Goal: Information Seeking & Learning: Learn about a topic

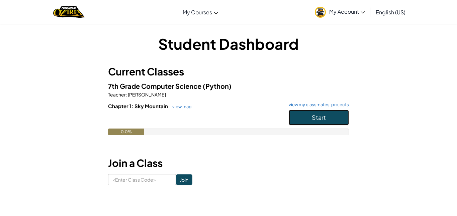
click at [316, 115] on span "Start" at bounding box center [318, 118] width 14 height 8
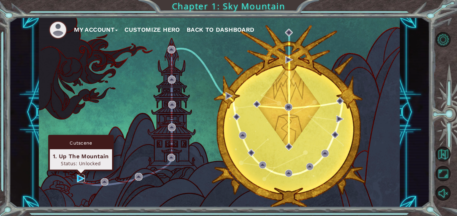
click at [77, 181] on img at bounding box center [81, 179] width 8 height 8
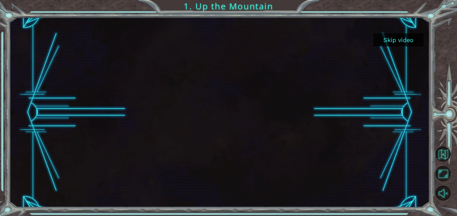
click at [396, 148] on div at bounding box center [219, 112] width 420 height 190
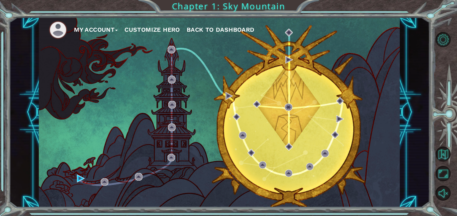
click at [134, 31] on button "Customize Hero" at bounding box center [151, 30] width 55 height 10
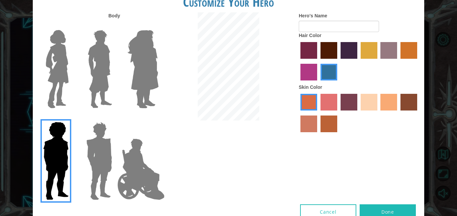
click at [134, 189] on img at bounding box center [141, 169] width 52 height 67
click at [158, 118] on input "Hero Jamie" at bounding box center [158, 118] width 0 height 0
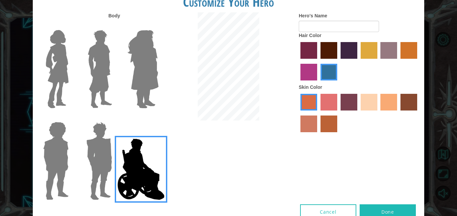
click at [143, 96] on img at bounding box center [143, 69] width 36 height 84
click at [158, 26] on input "Hero Amethyst" at bounding box center [158, 26] width 0 height 0
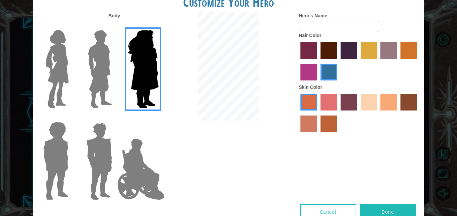
click at [109, 64] on img at bounding box center [100, 69] width 30 height 84
click at [115, 26] on input "Hero Lars" at bounding box center [115, 26] width 0 height 0
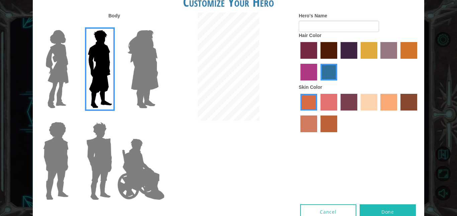
click at [60, 65] on img at bounding box center [57, 69] width 28 height 84
click at [71, 26] on input "Hero Connie" at bounding box center [71, 26] width 0 height 0
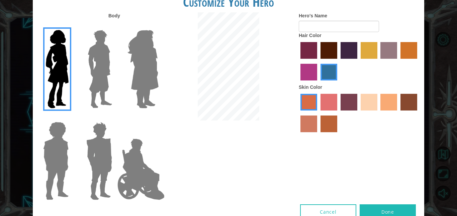
click at [71, 149] on img at bounding box center [55, 161] width 31 height 84
click at [71, 118] on input "Hero Steven" at bounding box center [71, 118] width 0 height 0
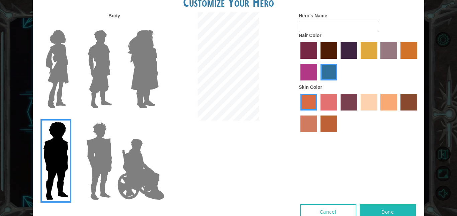
click at [330, 49] on label "maroon hair color" at bounding box center [328, 50] width 17 height 17
click at [318, 61] on input "maroon hair color" at bounding box center [318, 61] width 0 height 0
click at [389, 95] on label "tacao skin color" at bounding box center [388, 102] width 17 height 17
click at [378, 113] on input "tacao skin color" at bounding box center [378, 113] width 0 height 0
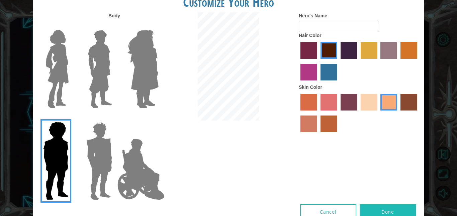
click at [375, 100] on label "sandy beach skin color" at bounding box center [368, 102] width 17 height 17
click at [358, 113] on input "sandy beach skin color" at bounding box center [358, 113] width 0 height 0
click at [392, 102] on label "tacao skin color" at bounding box center [388, 102] width 17 height 17
click at [378, 113] on input "tacao skin color" at bounding box center [378, 113] width 0 height 0
click at [410, 101] on label "karma skin color" at bounding box center [408, 102] width 17 height 17
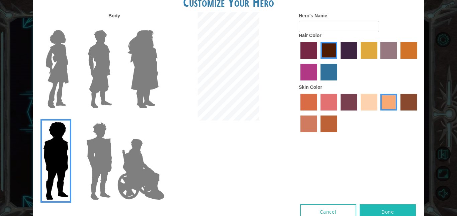
click at [398, 113] on input "karma skin color" at bounding box center [398, 113] width 0 height 0
click at [385, 107] on label "tacao skin color" at bounding box center [388, 102] width 17 height 17
click at [378, 113] on input "tacao skin color" at bounding box center [378, 113] width 0 height 0
click at [335, 28] on input "Hero's Name" at bounding box center [338, 26] width 80 height 11
click at [106, 86] on img at bounding box center [100, 69] width 30 height 84
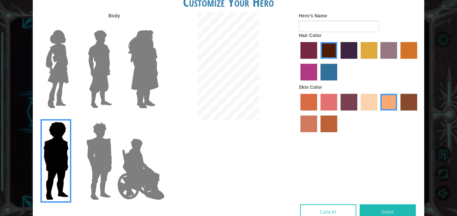
click at [115, 26] on input "Hero Lars" at bounding box center [115, 26] width 0 height 0
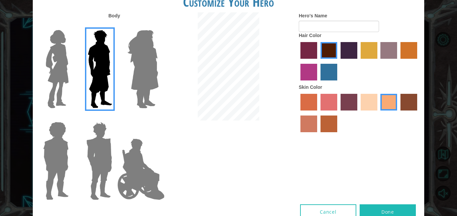
click at [104, 124] on img at bounding box center [99, 161] width 31 height 84
click at [115, 118] on input "Hero Garnet" at bounding box center [115, 118] width 0 height 0
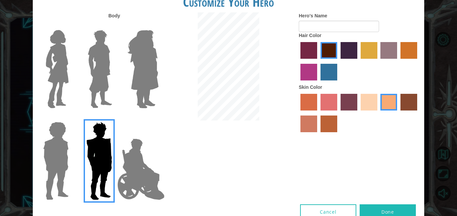
click at [103, 41] on img at bounding box center [100, 69] width 30 height 84
click at [115, 26] on input "Hero Lars" at bounding box center [115, 26] width 0 height 0
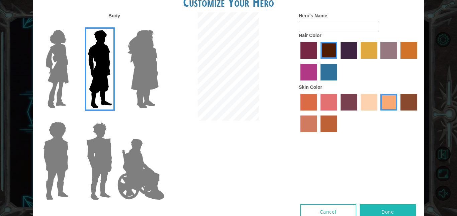
click at [94, 158] on img at bounding box center [99, 161] width 31 height 84
click at [115, 118] on input "Hero Garnet" at bounding box center [115, 118] width 0 height 0
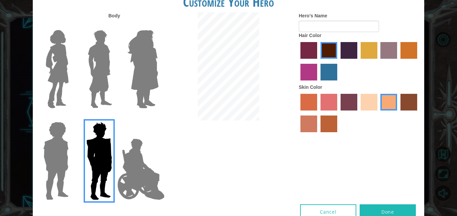
click at [332, 42] on label "maroon hair color" at bounding box center [328, 50] width 17 height 17
click at [318, 61] on input "maroon hair color" at bounding box center [318, 61] width 0 height 0
click at [145, 54] on img at bounding box center [143, 69] width 36 height 84
click at [158, 26] on input "Hero Amethyst" at bounding box center [158, 26] width 0 height 0
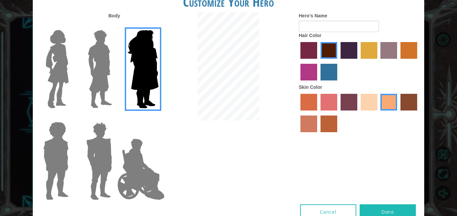
click at [84, 164] on img at bounding box center [99, 161] width 31 height 84
click at [115, 118] on input "Hero Garnet" at bounding box center [115, 118] width 0 height 0
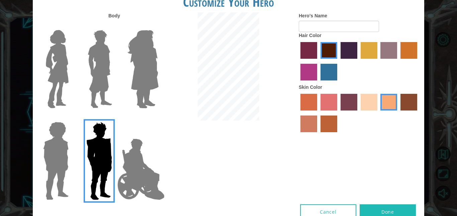
click at [406, 100] on label "karma skin color" at bounding box center [408, 102] width 17 height 17
click at [398, 113] on input "karma skin color" at bounding box center [398, 113] width 0 height 0
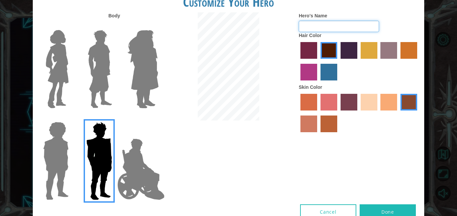
click at [328, 26] on input "Hero's Name" at bounding box center [338, 26] width 80 height 11
click at [110, 73] on img at bounding box center [100, 69] width 30 height 84
click at [115, 26] on input "Hero Lars" at bounding box center [115, 26] width 0 height 0
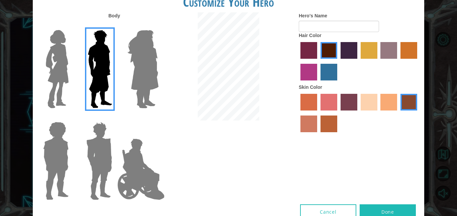
click at [74, 159] on div at bounding box center [54, 159] width 43 height 92
click at [55, 148] on img at bounding box center [55, 161] width 31 height 84
click at [71, 118] on input "Hero Steven" at bounding box center [71, 118] width 0 height 0
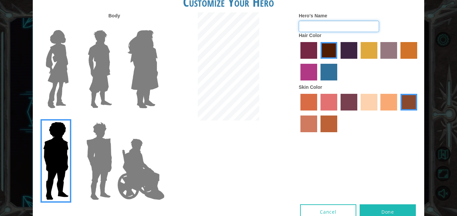
click at [330, 24] on input "Hero's Name" at bounding box center [338, 26] width 80 height 11
type input "[PERSON_NAME]"
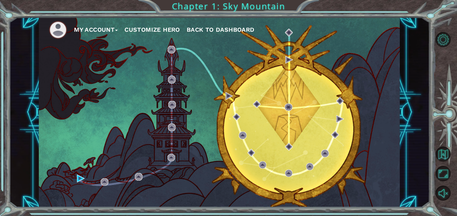
click at [178, 30] on button "Customize Hero" at bounding box center [151, 30] width 55 height 10
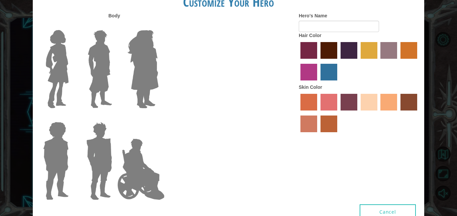
type input "[PERSON_NAME]"
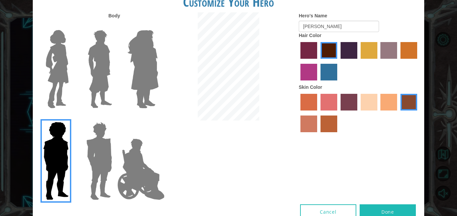
click at [105, 177] on img at bounding box center [99, 161] width 31 height 84
click at [115, 118] on input "Hero Garnet" at bounding box center [115, 118] width 0 height 0
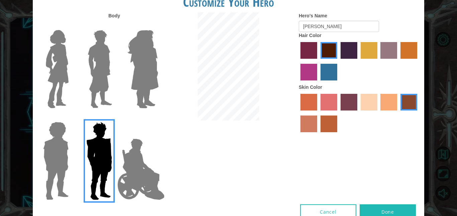
click at [100, 66] on img at bounding box center [100, 69] width 30 height 84
click at [115, 26] on input "Hero Lars" at bounding box center [115, 26] width 0 height 0
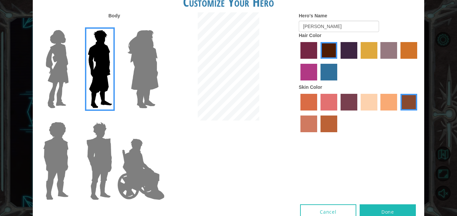
click at [401, 211] on button "Done" at bounding box center [387, 212] width 56 height 15
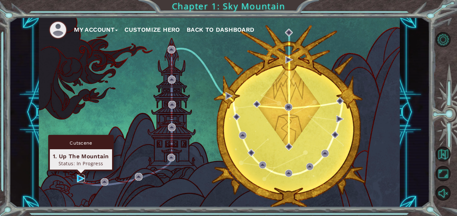
click at [81, 179] on img at bounding box center [81, 179] width 8 height 8
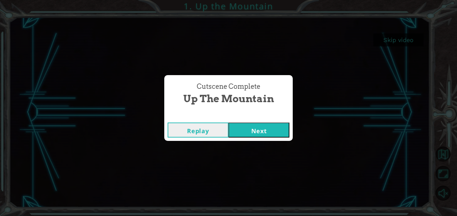
click at [207, 129] on button "Replay" at bounding box center [197, 130] width 61 height 15
click at [284, 132] on button "Next" at bounding box center [258, 130] width 61 height 15
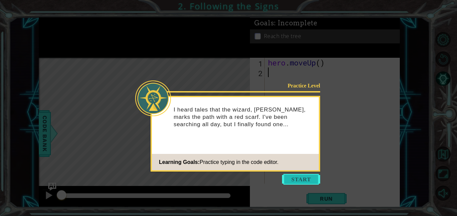
click at [299, 177] on button "Start" at bounding box center [301, 179] width 38 height 11
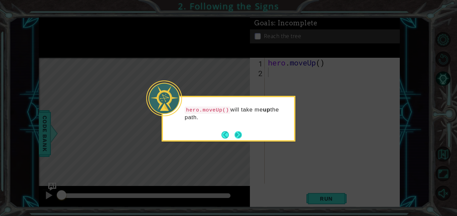
click at [238, 132] on button "Next" at bounding box center [237, 134] width 7 height 7
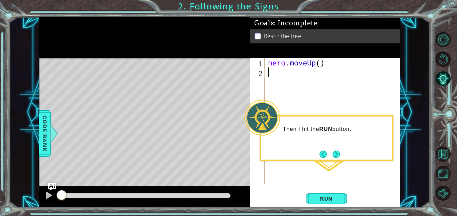
type textarea "h"
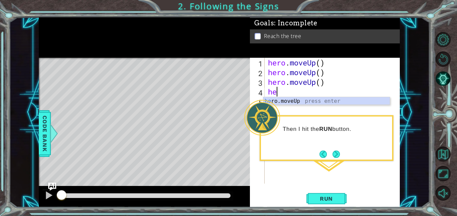
type textarea "h"
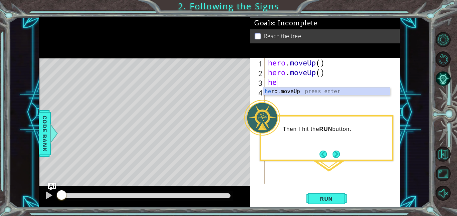
type textarea "h"
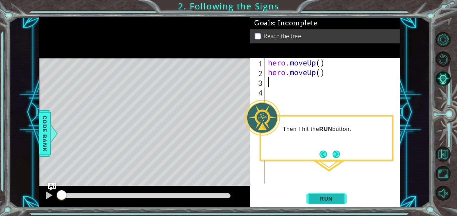
click at [332, 199] on span "Run" at bounding box center [326, 199] width 26 height 7
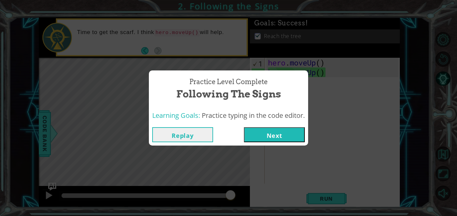
click at [205, 131] on button "Replay" at bounding box center [182, 134] width 61 height 15
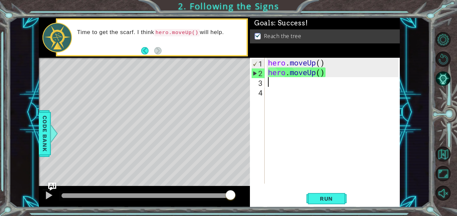
click at [339, 78] on div "hero . moveUp ( ) hero . moveUp ( )" at bounding box center [333, 130] width 135 height 145
click at [310, 70] on div "hero . moveUp ( ) hero . moveUp ( )" at bounding box center [333, 130] width 135 height 145
type textarea "hero.moveUp()"
drag, startPoint x: 320, startPoint y: 75, endPoint x: 340, endPoint y: 75, distance: 20.4
click at [340, 75] on div "hero . moveUp ( ) hero . moveUp ( )" at bounding box center [333, 130] width 135 height 145
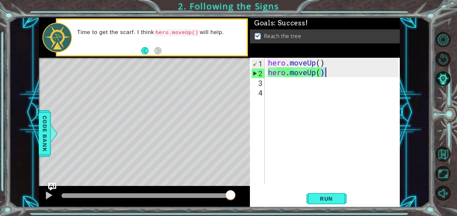
click at [340, 75] on div "hero . moveUp ( ) hero . moveUp ( )" at bounding box center [332, 121] width 132 height 126
drag, startPoint x: 335, startPoint y: 73, endPoint x: 264, endPoint y: 76, distance: 70.9
click at [264, 76] on div "hero.moveUp() 1 2 3 4 hero . moveUp ( ) hero . moveUp ( ) ההההההההההההההההההההה…" at bounding box center [324, 121] width 148 height 126
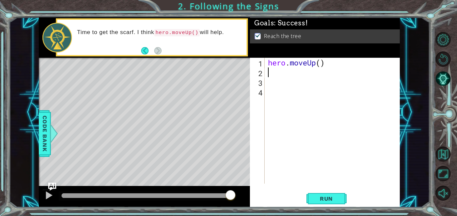
type textarea "h"
click at [335, 119] on div "hero . moveUp ( ) hero . moveUp ( )" at bounding box center [333, 130] width 135 height 145
click at [334, 198] on span "Run" at bounding box center [326, 199] width 26 height 7
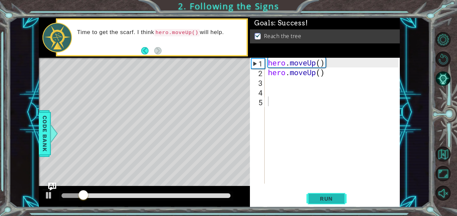
click at [334, 198] on span "Run" at bounding box center [326, 199] width 26 height 7
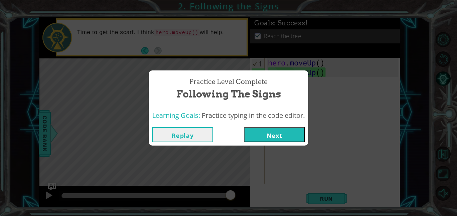
click at [241, 174] on div "Practice Level Complete Following the Signs Learning Goals: Practice typing in …" at bounding box center [228, 108] width 457 height 216
click at [181, 142] on button "Replay" at bounding box center [182, 134] width 61 height 15
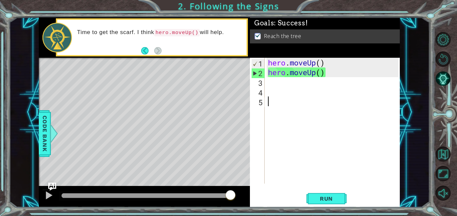
click at [269, 85] on div "hero . moveUp ( ) hero . moveUp ( )" at bounding box center [333, 130] width 135 height 145
type textarea "h"
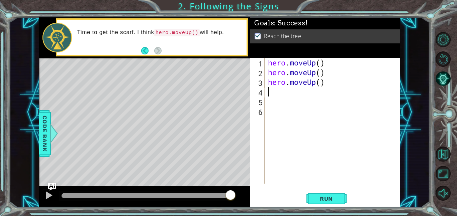
type textarea "h"
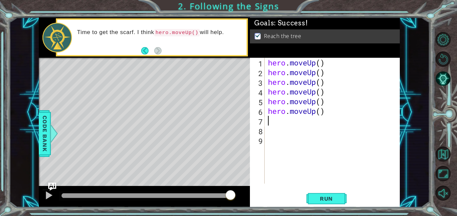
type textarea "h"
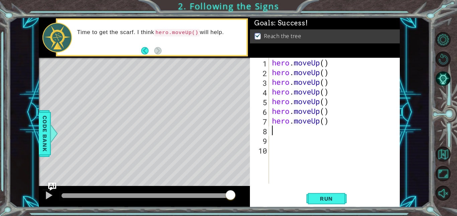
type textarea "h"
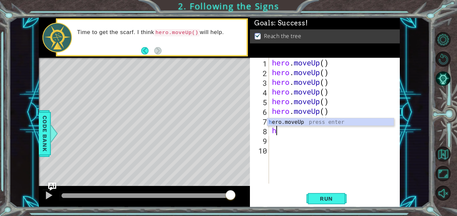
type textarea "h"
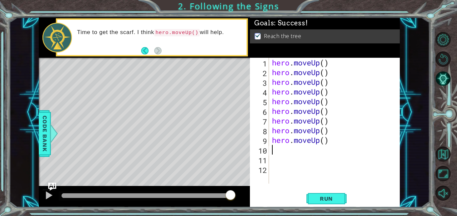
type textarea "h"
click at [320, 199] on span "Run" at bounding box center [326, 199] width 26 height 7
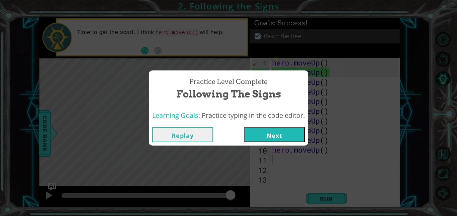
click at [260, 135] on button "Next" at bounding box center [274, 134] width 61 height 15
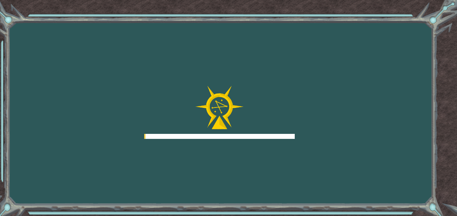
click at [177, 96] on div at bounding box center [219, 112] width 150 height 53
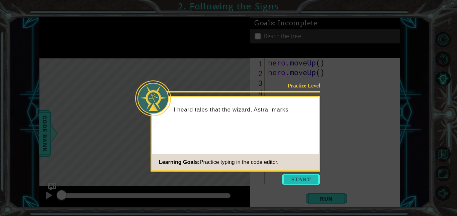
click at [306, 177] on button "Start" at bounding box center [301, 179] width 38 height 11
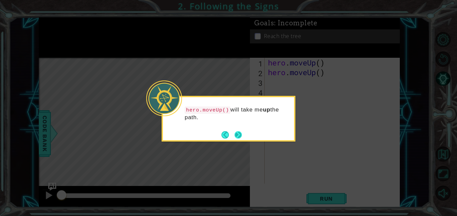
click at [239, 134] on button "Next" at bounding box center [237, 134] width 7 height 7
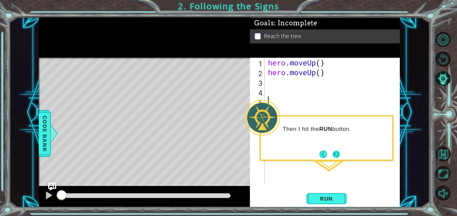
click at [337, 152] on button "Next" at bounding box center [335, 154] width 7 height 7
click at [337, 152] on div "hero . moveUp ( ) hero . moveUp ( )" at bounding box center [333, 130] width 135 height 145
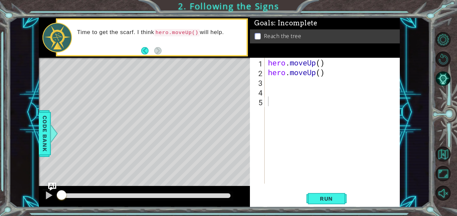
click at [274, 71] on div "hero . moveUp ( ) hero . moveUp ( )" at bounding box center [333, 130] width 135 height 145
drag, startPoint x: 339, startPoint y: 77, endPoint x: 259, endPoint y: 80, distance: 80.6
click at [259, 80] on div "hero.moveUp() 1 2 3 4 5 hero . moveUp ( ) hero . moveUp ( ) ההההההההההההההההההה…" at bounding box center [324, 121] width 148 height 126
type textarea "hero.moveUp()"
click at [273, 86] on div "hero . moveUp ( ) hero . moveUp ( )" at bounding box center [332, 121] width 132 height 126
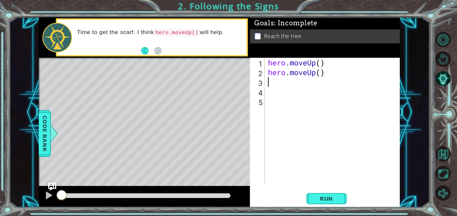
click at [324, 73] on div "hero . moveUp ( ) hero . moveUp ( )" at bounding box center [333, 130] width 135 height 145
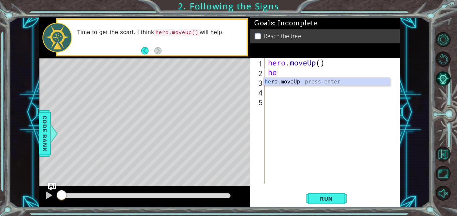
type textarea "h"
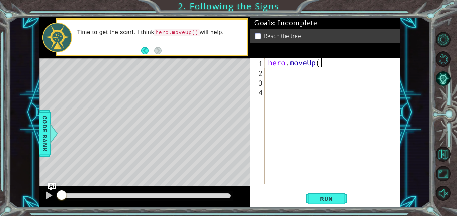
type textarea "hero.moveUp()"
type textarea "h"
click at [316, 195] on button "Run" at bounding box center [326, 198] width 40 height 15
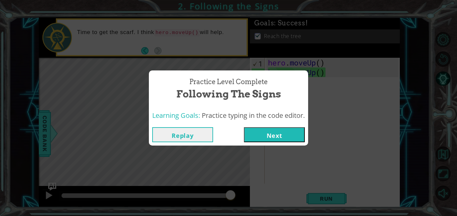
click at [283, 140] on button "Next" at bounding box center [274, 134] width 61 height 15
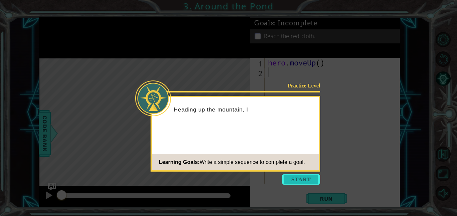
click at [292, 176] on button "Start" at bounding box center [301, 179] width 38 height 11
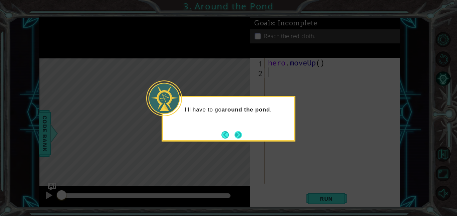
click at [238, 132] on button "Next" at bounding box center [237, 134] width 7 height 7
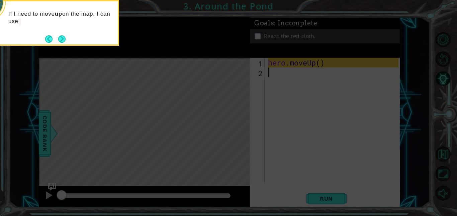
click at [339, 141] on icon at bounding box center [228, 33] width 457 height 368
click at [61, 38] on button "Next" at bounding box center [61, 38] width 7 height 7
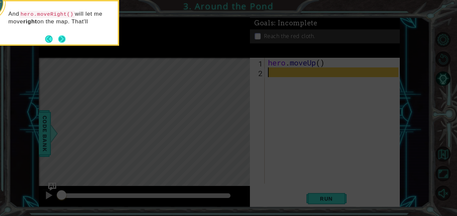
click at [61, 38] on button "Next" at bounding box center [62, 39] width 8 height 8
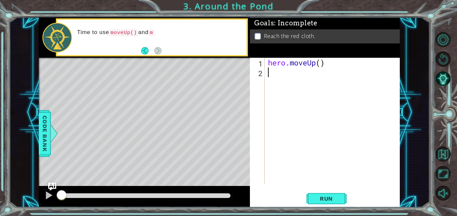
type textarea "h"
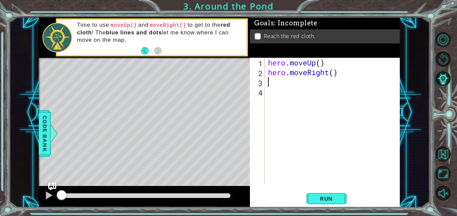
type textarea "hero.moveRight()"
type textarea "h"
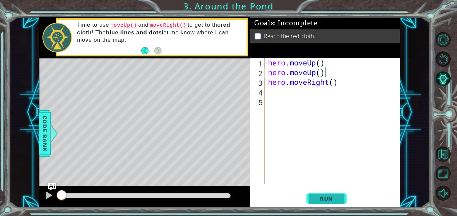
type textarea "hero.moveUp()"
click at [320, 197] on span "Run" at bounding box center [326, 199] width 26 height 7
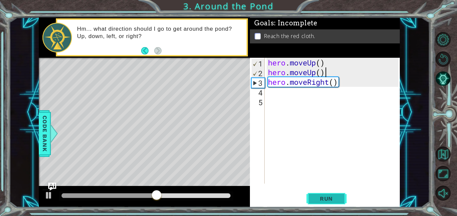
click at [342, 202] on button "Run" at bounding box center [326, 198] width 40 height 15
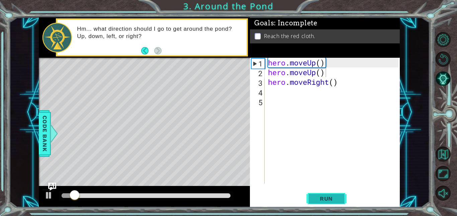
click at [342, 202] on button "Run" at bounding box center [326, 198] width 40 height 15
drag, startPoint x: 78, startPoint y: 196, endPoint x: 57, endPoint y: 195, distance: 20.7
click at [61, 195] on div at bounding box center [62, 196] width 2 height 5
click at [44, 202] on button at bounding box center [48, 196] width 13 height 14
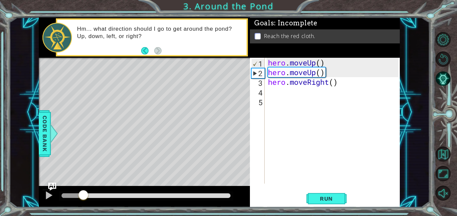
drag, startPoint x: 92, startPoint y: 193, endPoint x: 69, endPoint y: 196, distance: 23.9
click at [69, 196] on div at bounding box center [146, 195] width 174 height 9
click at [69, 196] on div at bounding box center [72, 196] width 22 height 5
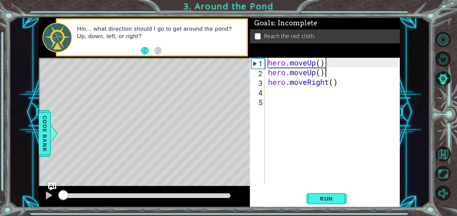
click at [297, 102] on div "hero . moveUp ( ) hero . moveUp ( ) hero . moveRight ( )" at bounding box center [333, 130] width 135 height 145
click at [283, 87] on div "hero . moveUp ( ) hero . moveUp ( ) hero . moveRight ( )" at bounding box center [333, 130] width 135 height 145
type textarea "m"
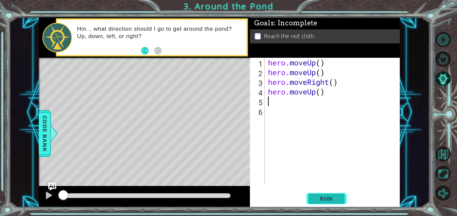
click at [322, 196] on span "Run" at bounding box center [326, 199] width 26 height 7
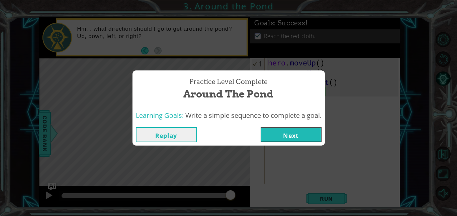
click at [169, 130] on button "Replay" at bounding box center [166, 134] width 61 height 15
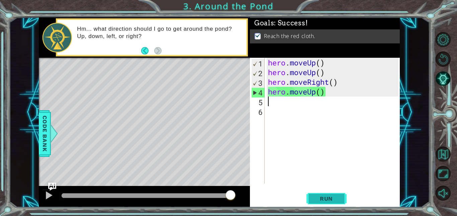
click at [320, 197] on span "Run" at bounding box center [326, 199] width 26 height 7
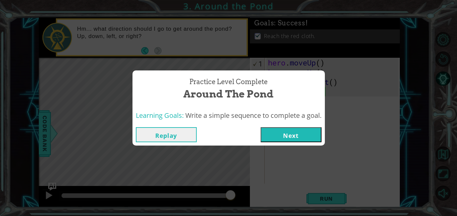
drag, startPoint x: 99, startPoint y: 194, endPoint x: 393, endPoint y: 181, distance: 294.4
click at [393, 181] on body "1 ההההההההההההההההההההההההההההההההההההההההההההההההההההההההההההההההההההההההההההה…" at bounding box center [228, 108] width 457 height 216
click at [301, 127] on button "Next" at bounding box center [290, 134] width 61 height 15
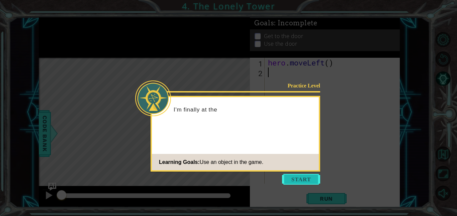
click at [295, 183] on button "Start" at bounding box center [301, 179] width 38 height 11
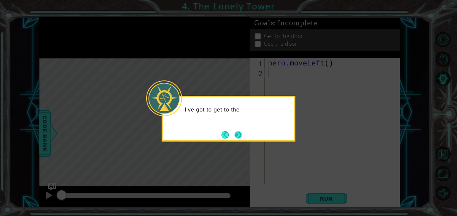
click at [236, 134] on button "Next" at bounding box center [237, 134] width 7 height 7
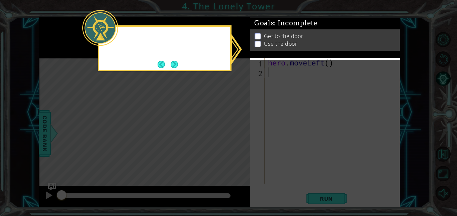
click at [236, 134] on icon at bounding box center [228, 108] width 457 height 216
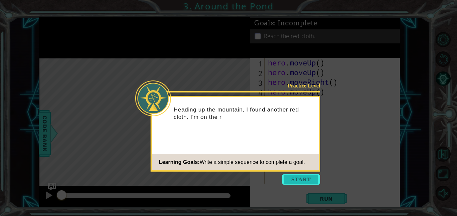
click at [293, 180] on button "Start" at bounding box center [301, 179] width 38 height 11
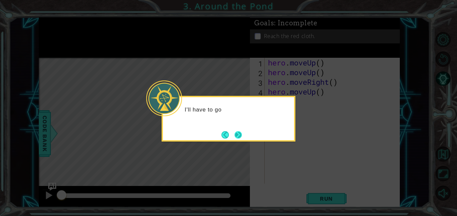
click at [236, 135] on button "Next" at bounding box center [237, 134] width 7 height 7
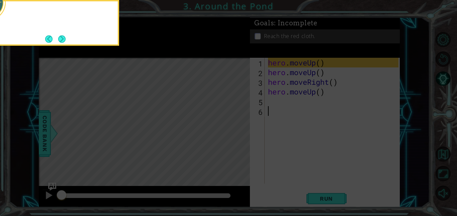
click at [236, 135] on icon at bounding box center [228, 33] width 457 height 368
click at [284, 156] on icon at bounding box center [228, 33] width 457 height 368
click at [58, 40] on button "Next" at bounding box center [61, 38] width 7 height 7
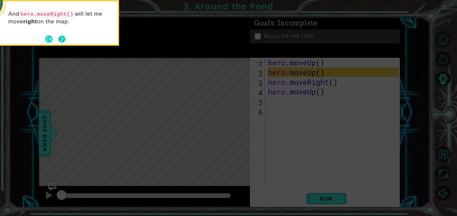
click at [59, 42] on button "Next" at bounding box center [62, 39] width 8 height 8
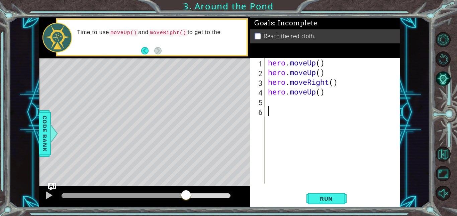
drag, startPoint x: 62, startPoint y: 192, endPoint x: 222, endPoint y: 213, distance: 161.0
click at [222, 213] on div "1 ההההההההההההההההההההההההההההההההההההההההההההההההההההההההההההההההההההההההההההה…" at bounding box center [228, 108] width 457 height 216
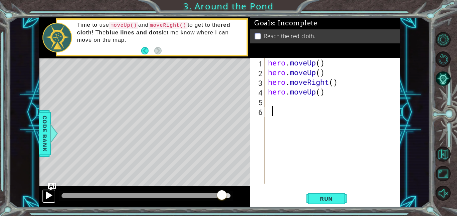
click at [45, 197] on div at bounding box center [48, 195] width 9 height 9
click at [331, 193] on button "Run" at bounding box center [326, 198] width 40 height 15
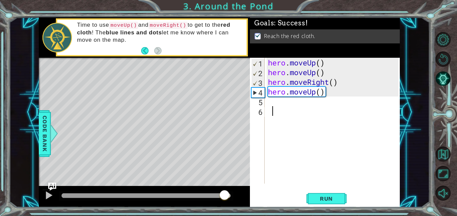
click at [223, 195] on div at bounding box center [145, 196] width 169 height 5
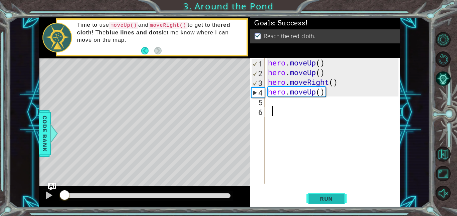
click at [311, 198] on button "Run" at bounding box center [326, 198] width 40 height 15
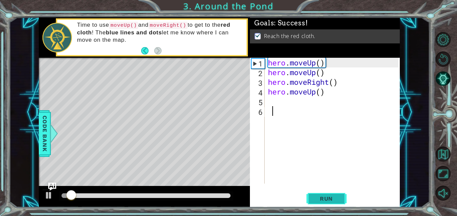
click at [311, 198] on button "Run" at bounding box center [326, 198] width 40 height 15
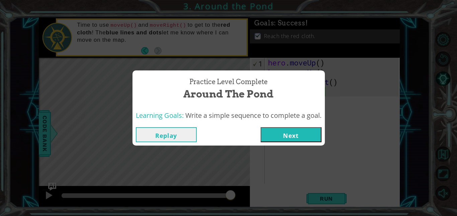
click at [286, 131] on button "Next" at bounding box center [290, 134] width 61 height 15
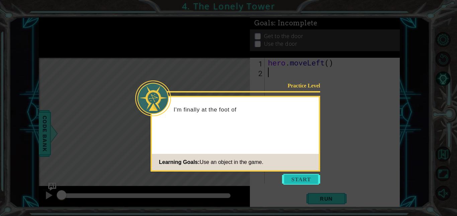
click at [299, 175] on button "Start" at bounding box center [301, 179] width 38 height 11
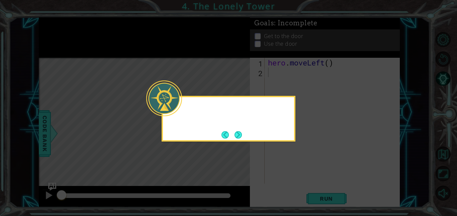
click at [299, 175] on icon at bounding box center [228, 108] width 457 height 216
click at [240, 134] on button "Next" at bounding box center [237, 134] width 7 height 7
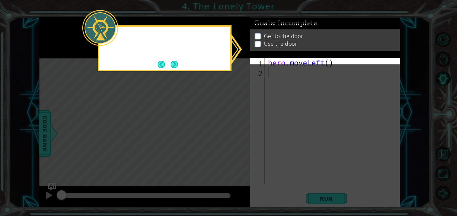
click at [240, 134] on icon at bounding box center [228, 108] width 457 height 216
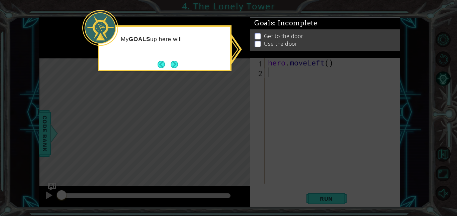
click at [302, 45] on li "Use the door" at bounding box center [325, 44] width 142 height 8
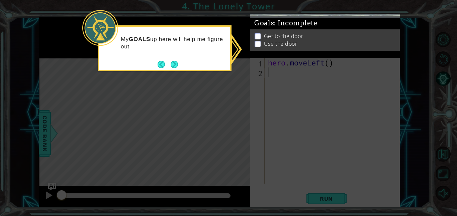
click at [302, 45] on li "Use the door" at bounding box center [325, 47] width 142 height 8
click at [303, 47] on div "Get to the door Use the door" at bounding box center [325, 41] width 150 height 22
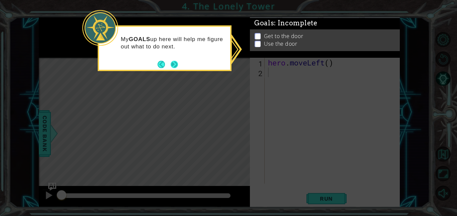
click at [172, 68] on button "Next" at bounding box center [173, 64] width 7 height 7
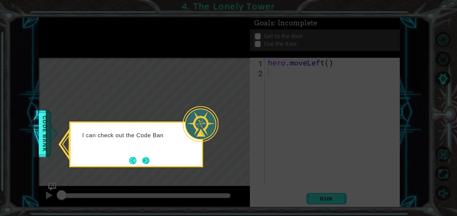
click at [147, 160] on button "Next" at bounding box center [145, 160] width 7 height 7
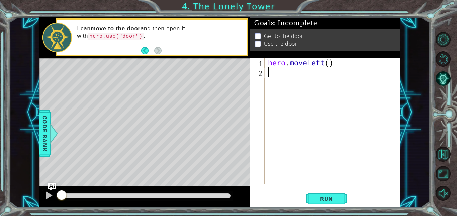
click at [303, 81] on div "hero . moveLeft ( )" at bounding box center [333, 130] width 135 height 145
type textarea "h"
click at [326, 78] on div "hero . moveLeft ( ) hero . moveUp ( )" at bounding box center [333, 130] width 135 height 145
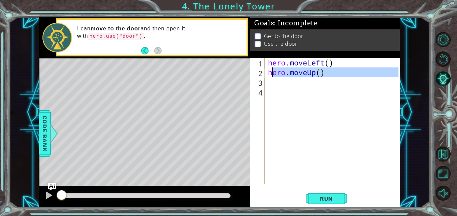
drag, startPoint x: 326, startPoint y: 78, endPoint x: 271, endPoint y: 73, distance: 54.4
click at [271, 73] on div "hero . moveLeft ( ) hero . moveUp ( )" at bounding box center [333, 130] width 135 height 145
type textarea "h"
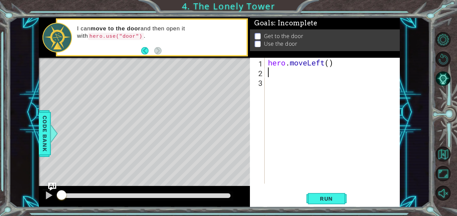
type textarea "hero.moveLeft()"
type textarea "h"
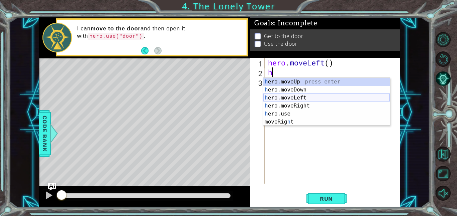
click at [280, 96] on div "h ero.moveUp press enter h ero.moveDown press enter h ero.moveLeft press enter …" at bounding box center [326, 110] width 126 height 64
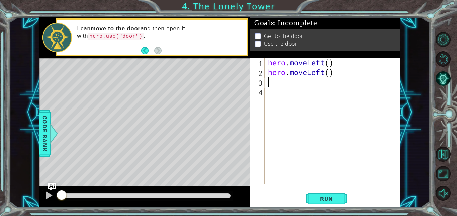
type textarea "h"
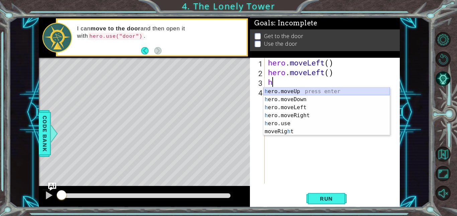
click at [289, 91] on div "h ero.moveUp press enter h ero.moveDown press enter h ero.moveLeft press enter …" at bounding box center [326, 120] width 126 height 64
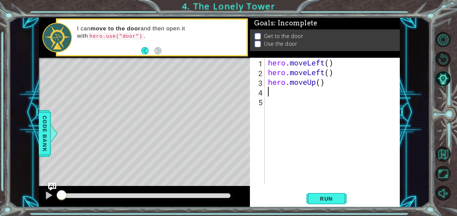
click at [288, 91] on div "hero . moveLeft ( ) hero . moveLeft ( ) hero . moveUp ( )" at bounding box center [333, 130] width 135 height 145
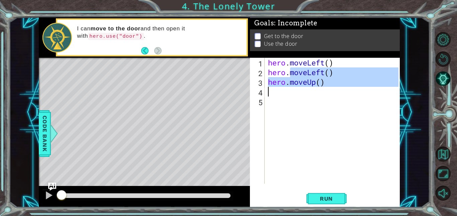
type textarea "hero.moveUp()"
click at [289, 95] on div "hero . moveLeft ( ) hero . moveLeft ( ) hero . moveUp ( )" at bounding box center [332, 121] width 132 height 126
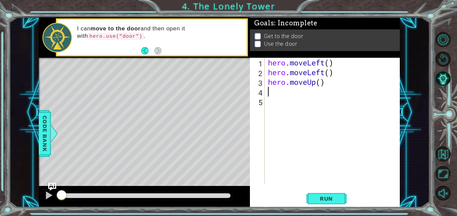
type textarea "h"
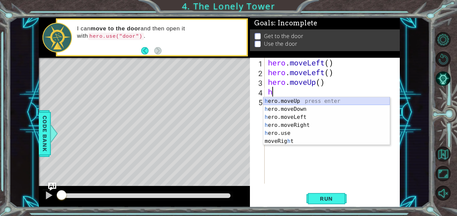
click at [290, 101] on div "h ero.moveUp press enter h ero.moveDown press enter h ero.moveLeft press enter …" at bounding box center [326, 129] width 126 height 64
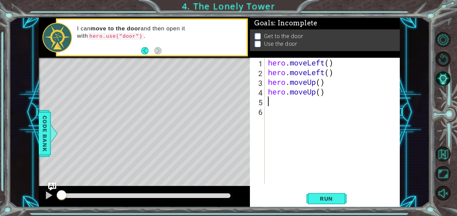
type textarea "h"
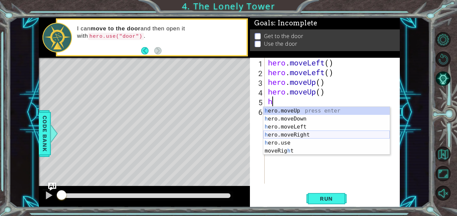
click at [299, 133] on div "h ero.moveUp press enter h ero.moveDown press enter h ero.moveLeft press enter …" at bounding box center [326, 139] width 126 height 64
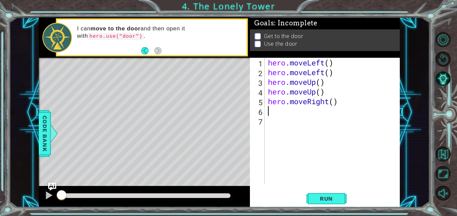
type textarea "h"
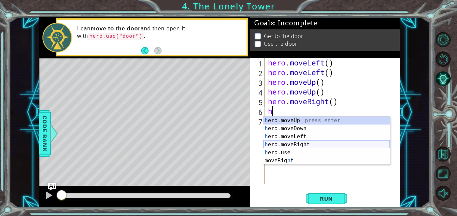
click at [306, 145] on div "h ero.moveUp press enter h ero.moveDown press enter h ero.moveLeft press enter …" at bounding box center [326, 149] width 126 height 64
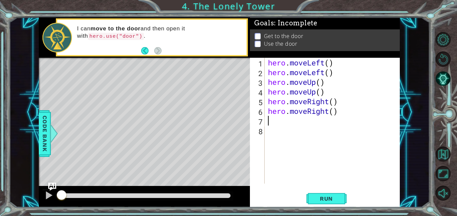
click at [289, 123] on div "hero . moveLeft ( ) hero . moveLeft ( ) hero . moveUp ( ) hero . moveUp ( ) her…" at bounding box center [333, 130] width 135 height 145
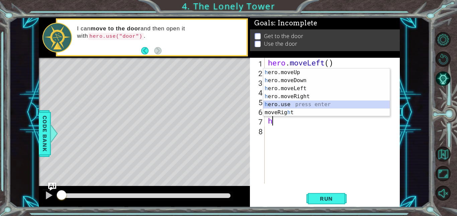
click at [286, 104] on div "h ero.moveUp press enter h ero.moveDown press enter h ero.moveLeft press enter …" at bounding box center [326, 101] width 126 height 64
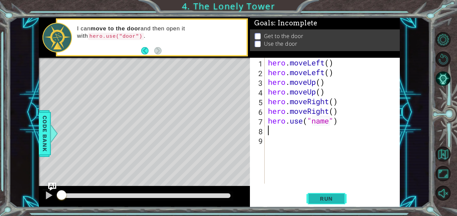
type textarea "hero.use("name")"
click at [337, 202] on button "Run" at bounding box center [326, 198] width 40 height 15
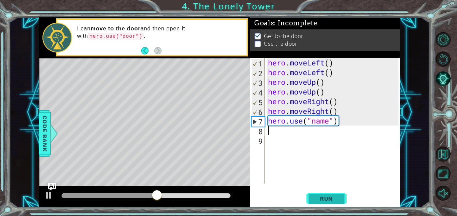
click at [331, 197] on span "Run" at bounding box center [326, 199] width 26 height 7
click at [53, 199] on button at bounding box center [48, 196] width 13 height 14
type textarea "hero.use("name")"
click at [332, 121] on div "hero . moveLeft ( ) hero . moveLeft ( ) hero . moveUp ( ) hero . moveUp ( ) her…" at bounding box center [333, 130] width 135 height 145
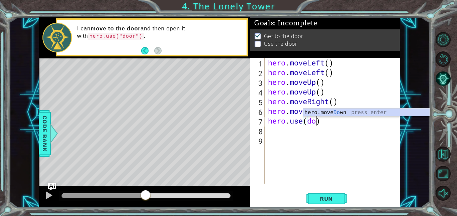
scroll to position [0, 2]
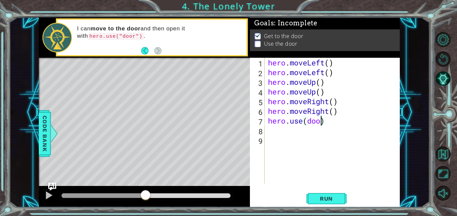
type textarea "hero.use(door)"
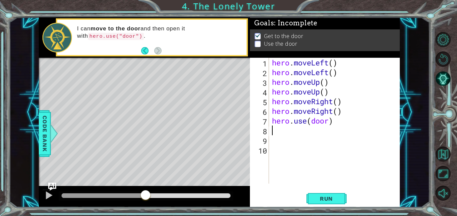
scroll to position [0, 0]
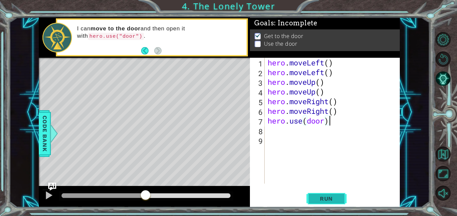
type textarea "hero.use(door)"
click at [333, 197] on span "Run" at bounding box center [326, 199] width 26 height 7
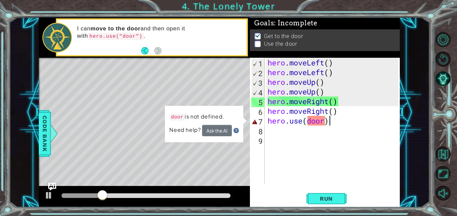
click at [337, 158] on div "hero . moveLeft ( ) hero . moveLeft ( ) hero . moveUp ( ) hero . moveUp ( ) her…" at bounding box center [333, 130] width 135 height 145
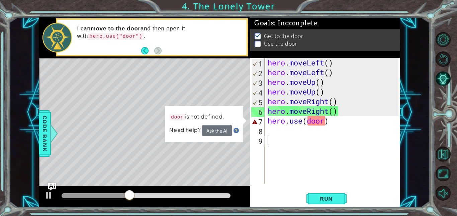
click at [328, 123] on div "hero . moveLeft ( ) hero . moveLeft ( ) hero . moveUp ( ) hero . moveUp ( ) her…" at bounding box center [333, 130] width 135 height 145
click at [312, 121] on div "hero . moveLeft ( ) hero . moveLeft ( ) hero . moveUp ( ) hero . moveUp ( ) her…" at bounding box center [333, 130] width 135 height 145
click at [329, 121] on div "hero . moveLeft ( ) hero . moveLeft ( ) hero . moveUp ( ) hero . moveUp ( ) her…" at bounding box center [333, 130] width 135 height 145
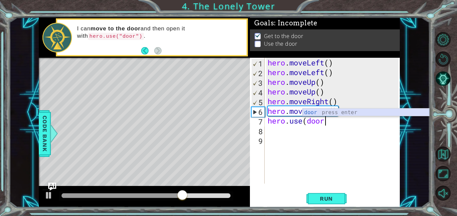
click at [336, 111] on div "door press enter" at bounding box center [365, 121] width 126 height 24
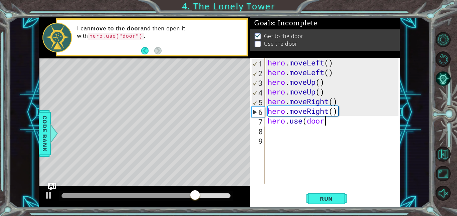
click at [304, 121] on div "hero . moveLeft ( ) hero . moveLeft ( ) hero . moveUp ( ) hero . moveUp ( ) her…" at bounding box center [333, 130] width 135 height 145
click at [307, 123] on div "hero . moveLeft ( ) hero . moveLeft ( ) hero . moveUp ( ) hero . moveUp ( ) her…" at bounding box center [333, 130] width 135 height 145
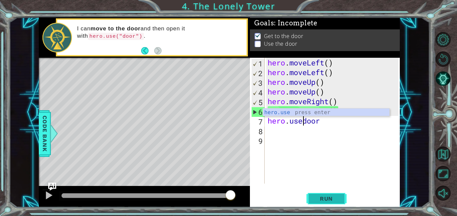
click at [325, 200] on span "Run" at bounding box center [326, 199] width 26 height 7
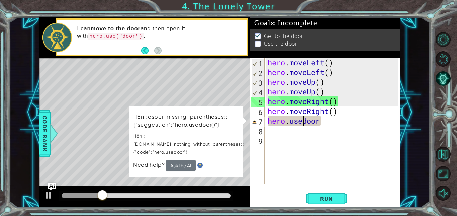
click at [332, 125] on div "hero . moveLeft ( ) hero . moveLeft ( ) hero . moveUp ( ) hero . moveUp ( ) her…" at bounding box center [333, 130] width 135 height 145
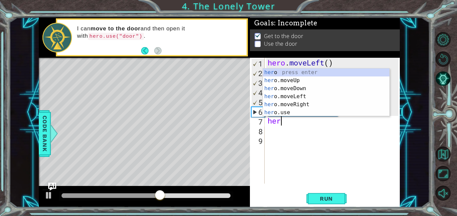
type textarea "h"
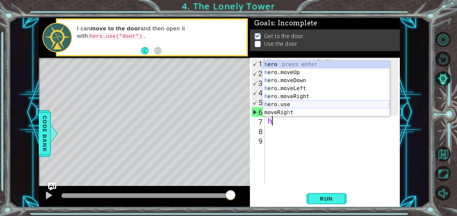
click at [315, 103] on div "h ero press enter h ero.moveUp press enter h ero.moveDown press enter h ero.mov…" at bounding box center [326, 96] width 126 height 72
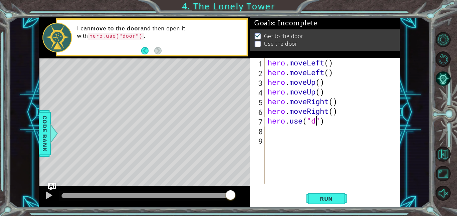
scroll to position [0, 2]
type textarea "hero.use("door")"
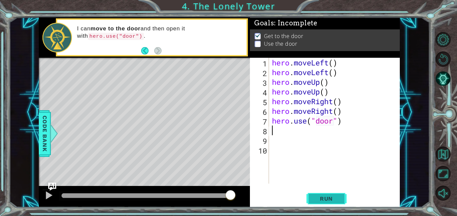
click at [334, 196] on span "Run" at bounding box center [326, 199] width 26 height 7
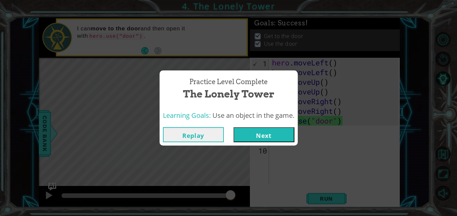
click at [252, 133] on button "Next" at bounding box center [263, 134] width 61 height 15
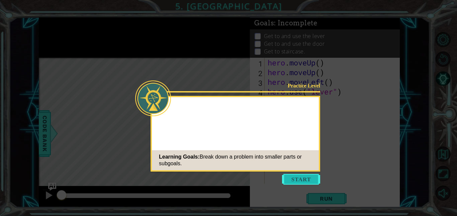
click at [311, 178] on button "Start" at bounding box center [301, 179] width 38 height 11
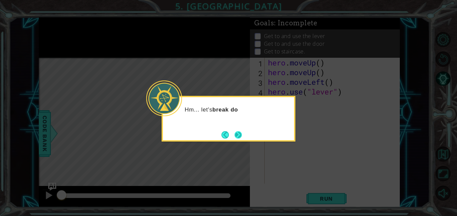
click at [236, 137] on button "Next" at bounding box center [237, 134] width 7 height 7
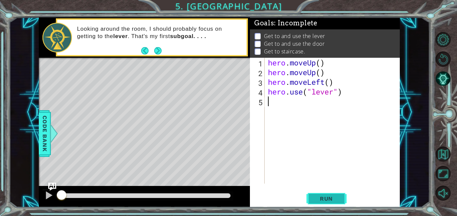
click at [311, 198] on button "Run" at bounding box center [326, 198] width 40 height 15
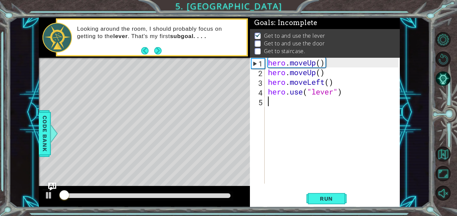
scroll to position [1, 0]
click at [314, 200] on span "Run" at bounding box center [326, 199] width 26 height 7
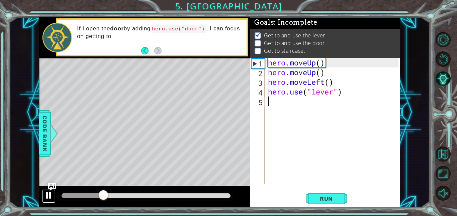
click at [50, 199] on div at bounding box center [48, 195] width 9 height 9
click at [287, 105] on div "hero . moveUp ( ) hero . moveUp ( ) hero . moveLeft ( ) hero . use ( "lever" )" at bounding box center [333, 130] width 135 height 145
type textarea "h"
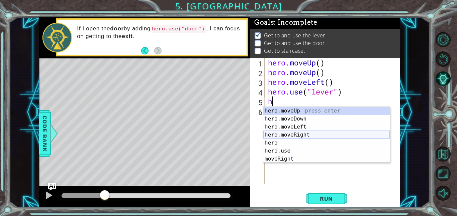
click at [288, 134] on div "h ero.moveUp press enter h ero.moveDown press enter h ero.moveLeft press enter …" at bounding box center [326, 143] width 126 height 72
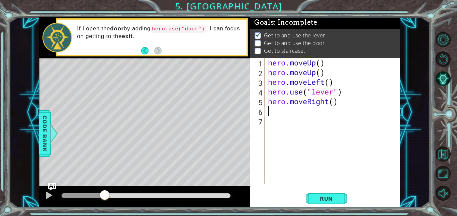
type textarea "h"
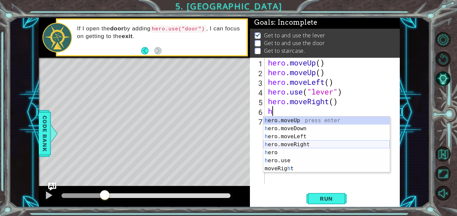
click at [295, 144] on div "h ero.moveUp press enter h ero.moveDown press enter h ero.moveLeft press enter …" at bounding box center [326, 153] width 126 height 72
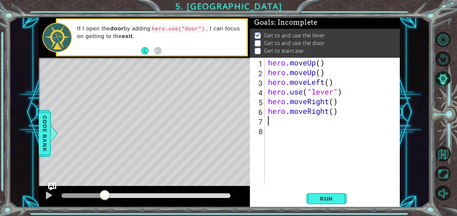
type textarea "h"
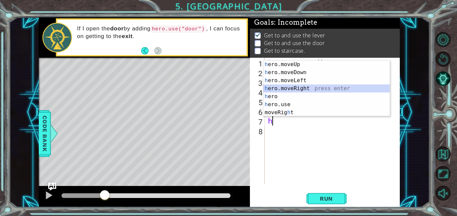
click at [277, 90] on div "h ero.moveUp press enter h ero.moveDown press enter h ero.moveLeft press enter …" at bounding box center [326, 96] width 126 height 72
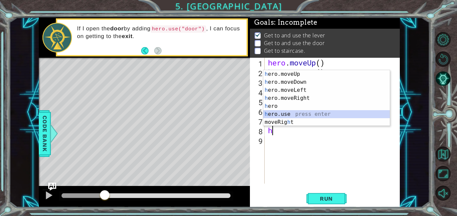
click at [274, 113] on div "h ero.moveUp press enter h ero.moveDown press enter h ero.moveLeft press enter …" at bounding box center [326, 106] width 126 height 72
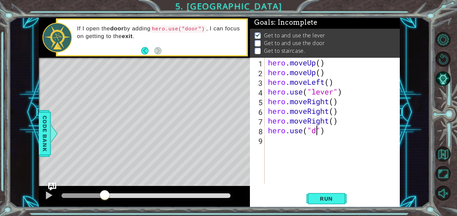
scroll to position [0, 2]
type textarea "hero.use("door")"
click at [284, 143] on div "hero . moveUp ( ) hero . moveUp ( ) hero . moveLeft ( ) hero . use ( "lever" ) …" at bounding box center [333, 130] width 135 height 145
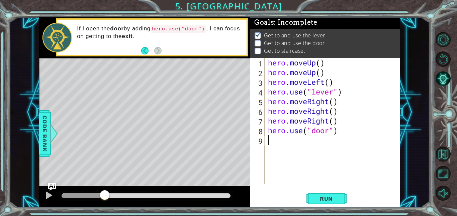
type textarea "h"
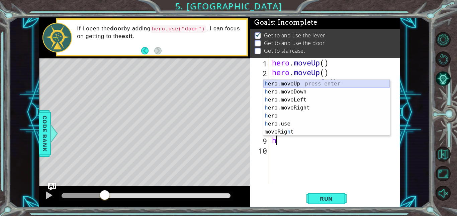
click at [279, 82] on div "h ero.moveUp press enter h ero.moveDown press enter h ero.moveLeft press enter …" at bounding box center [326, 116] width 126 height 72
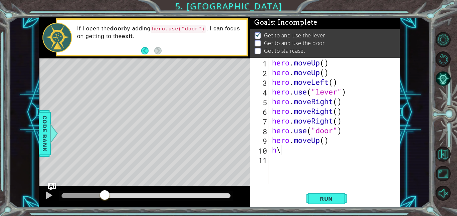
type textarea "h"
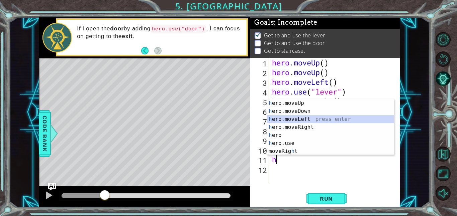
scroll to position [10, 0]
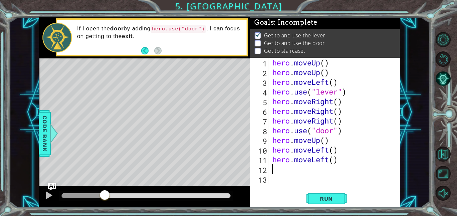
type textarea "h"
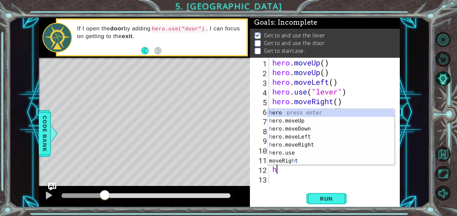
click at [362, 183] on div "hero . moveUp ( ) hero . moveUp ( ) hero . moveLeft ( ) hero . use ( "lever" ) …" at bounding box center [336, 130] width 131 height 145
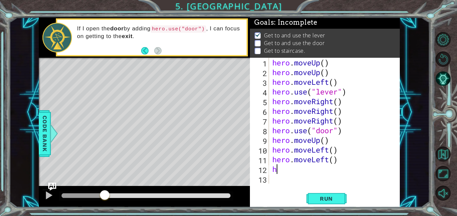
click at [277, 168] on div "hero . moveUp ( ) hero . moveUp ( ) hero . moveLeft ( ) hero . use ( "lever" ) …" at bounding box center [336, 130] width 131 height 145
type textarea "h"
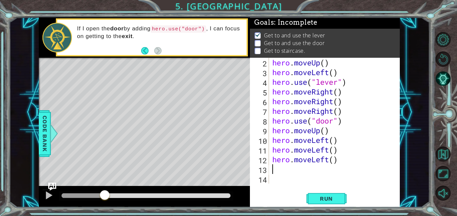
type textarea "h"
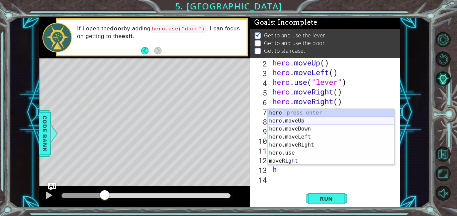
click at [300, 120] on div "h ero press enter h ero.moveUp press enter h ero.moveDown press enter h ero.mov…" at bounding box center [330, 145] width 126 height 72
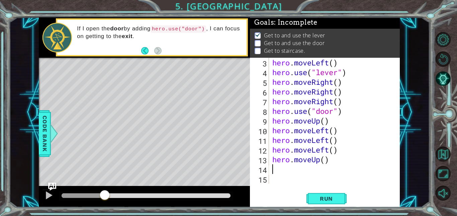
scroll to position [19, 0]
click at [328, 199] on span "Run" at bounding box center [326, 199] width 26 height 7
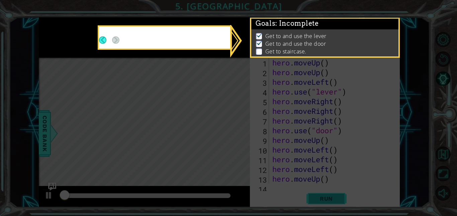
scroll to position [0, 0]
click at [328, 199] on icon at bounding box center [228, 108] width 457 height 216
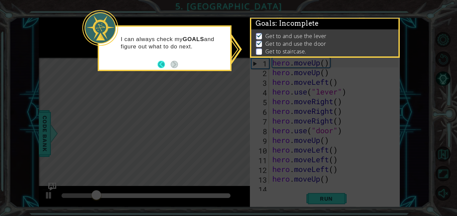
click at [163, 62] on button "Back" at bounding box center [163, 64] width 13 height 7
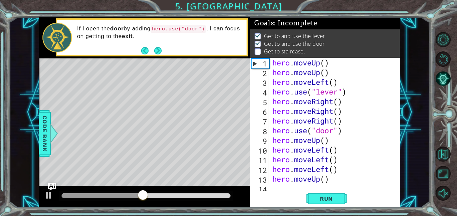
click at [274, 188] on div "1 2 3 4 5 6 7 8 9 10 11 12 13 14 hero . moveUp ( ) hero . moveUp ( ) hero . mov…" at bounding box center [325, 133] width 150 height 150
click at [282, 175] on div "hero . moveUp ( ) hero . moveUp ( ) hero . moveLeft ( ) hero . use ( "lever" ) …" at bounding box center [336, 130] width 131 height 145
type textarea "hero.moveUp()"
click at [319, 142] on div "hero . moveUp ( ) hero . moveUp ( ) hero . moveLeft ( ) hero . use ( "lever" ) …" at bounding box center [336, 130] width 131 height 145
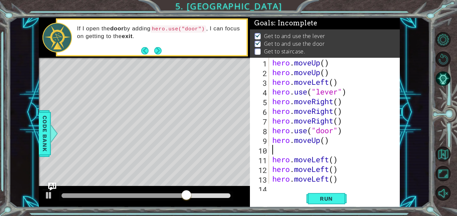
type textarea "h"
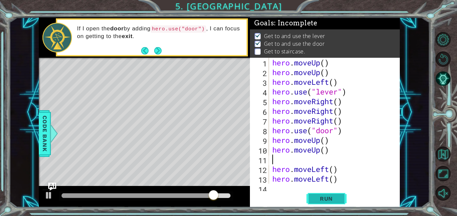
click at [323, 196] on span "Run" at bounding box center [326, 199] width 26 height 7
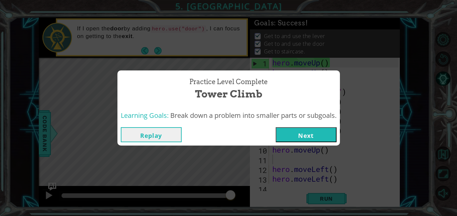
click at [129, 138] on button "Replay" at bounding box center [151, 134] width 61 height 15
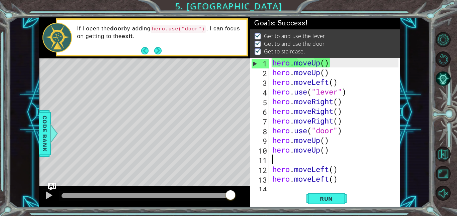
click at [324, 143] on div "hero . moveUp ( ) hero . moveUp ( ) hero . moveLeft ( ) hero . use ( "lever" ) …" at bounding box center [336, 130] width 131 height 145
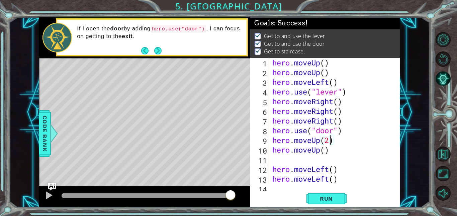
scroll to position [0, 2]
click at [337, 152] on div "hero . moveUp ( ) hero . moveUp ( ) hero . moveLeft ( ) hero . use ( "lever" ) …" at bounding box center [336, 130] width 131 height 145
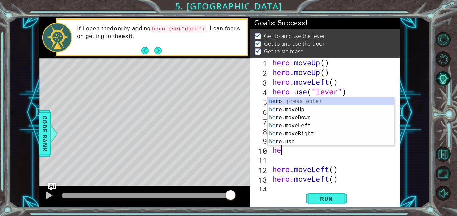
scroll to position [0, 0]
type textarea "h"
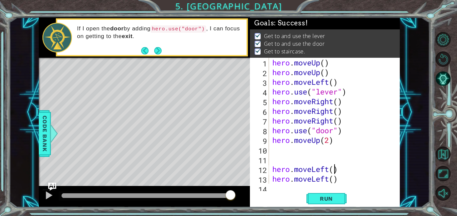
click at [333, 167] on div "hero . moveUp ( ) hero . moveUp ( ) hero . moveLeft ( ) hero . use ( "lever" ) …" at bounding box center [336, 130] width 131 height 145
click at [339, 177] on div "hero . moveUp ( ) hero . moveUp ( ) hero . moveLeft ( ) hero . use ( "lever" ) …" at bounding box center [336, 130] width 131 height 145
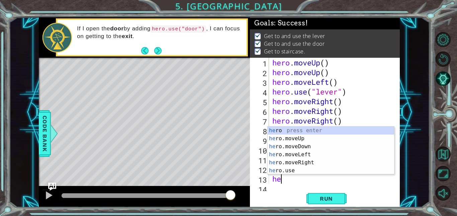
scroll to position [0, 0]
type textarea "h"
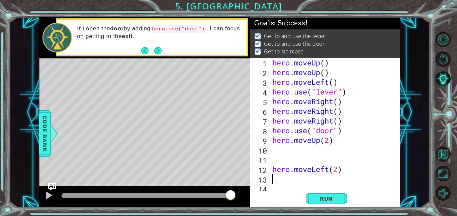
click at [337, 121] on div "hero . moveUp ( ) hero . moveUp ( ) hero . moveLeft ( ) hero . use ( "lever" ) …" at bounding box center [336, 130] width 131 height 145
click at [342, 111] on div "hero . moveUp ( ) hero . moveUp ( ) hero . moveLeft ( ) hero . use ( "lever" ) …" at bounding box center [336, 130] width 131 height 145
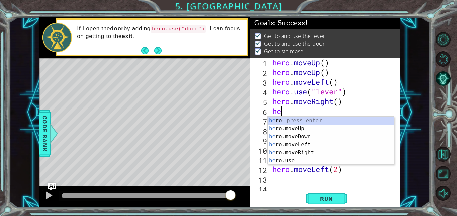
scroll to position [0, 0]
type textarea "h"
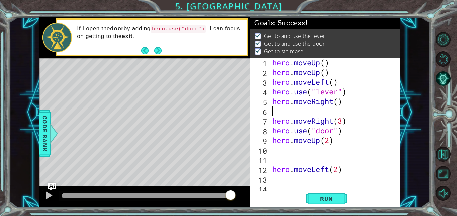
click at [350, 102] on div "hero . moveUp ( ) hero . moveUp ( ) hero . moveLeft ( ) hero . use ( "lever" ) …" at bounding box center [336, 130] width 131 height 145
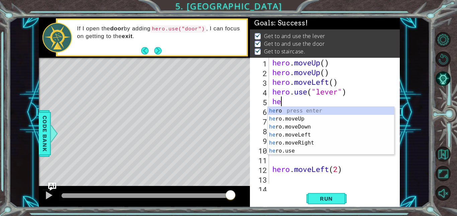
type textarea "h"
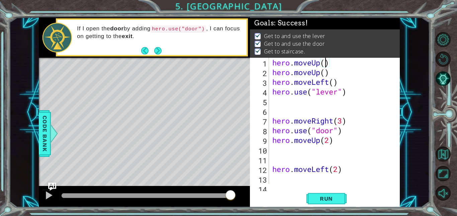
click at [324, 63] on div "hero . moveUp ( ) hero . moveUp ( ) hero . moveLeft ( ) hero . use ( "lever" ) …" at bounding box center [336, 130] width 131 height 145
click at [328, 72] on div "hero . moveUp ( 2 ) hero . moveUp ( ) hero . moveLeft ( ) hero . use ( "lever" …" at bounding box center [336, 130] width 131 height 145
click at [325, 72] on div "hero . moveUp ( 2 ) hero . moveUp ( ) hero . moveLeft ( ) hero . use ( "lever" …" at bounding box center [336, 130] width 131 height 145
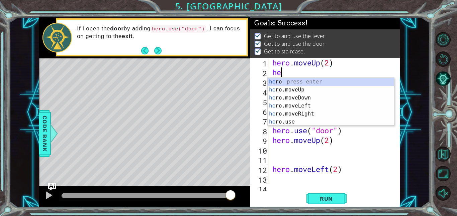
scroll to position [0, 0]
type textarea "h"
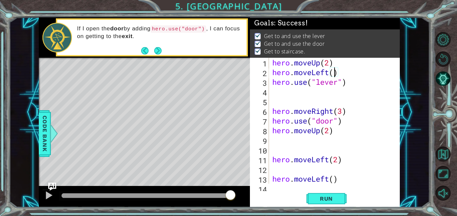
type textarea "hero.use("lever")"
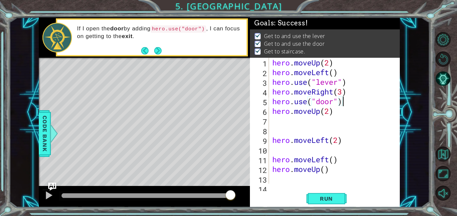
type textarea "hero.moveUp(2)"
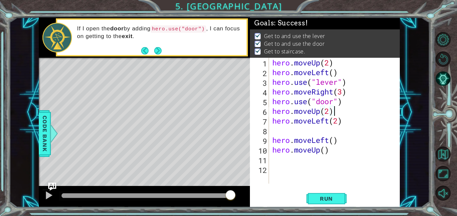
type textarea "hero.moveLeft(2)"
type textarea "hero.moveLeft()"
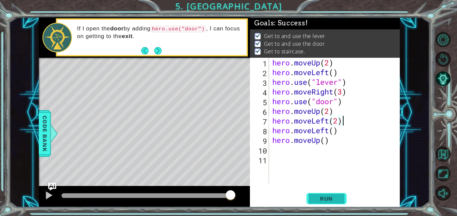
type textarea "hero.moveLeft(2)"
click at [322, 196] on span "Run" at bounding box center [326, 199] width 26 height 7
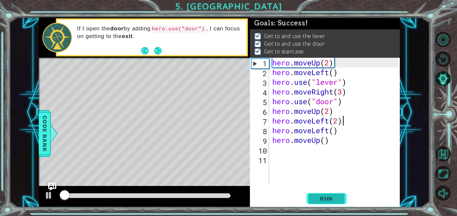
click at [322, 196] on span "Run" at bounding box center [326, 199] width 26 height 7
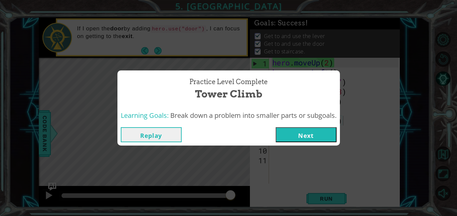
click at [336, 135] on button "Next" at bounding box center [305, 134] width 61 height 15
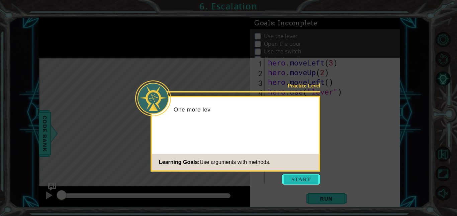
click at [294, 177] on button "Start" at bounding box center [301, 179] width 38 height 11
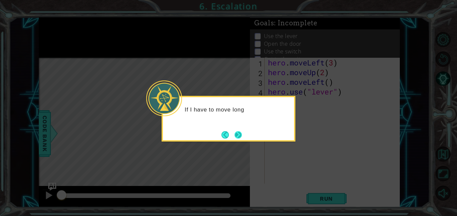
click at [239, 136] on button "Next" at bounding box center [237, 134] width 7 height 7
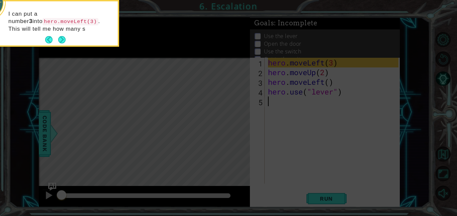
click at [231, 154] on icon at bounding box center [228, 33] width 457 height 368
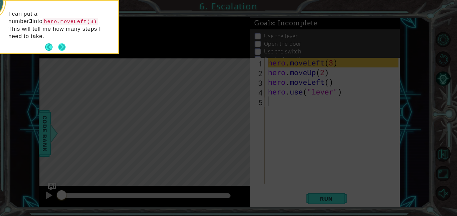
click at [66, 43] on button "Next" at bounding box center [61, 46] width 7 height 7
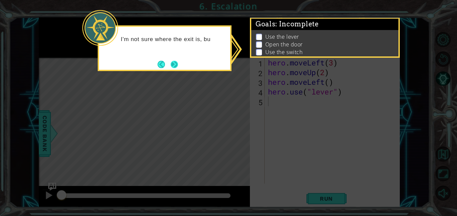
click at [177, 62] on button "Next" at bounding box center [173, 64] width 7 height 7
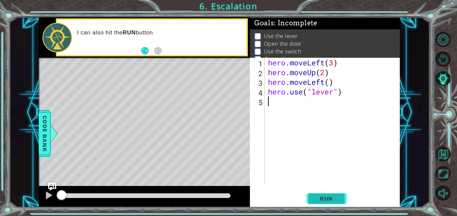
click at [342, 199] on button "Run" at bounding box center [326, 198] width 40 height 15
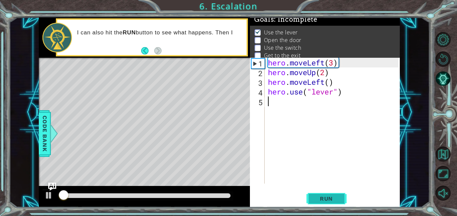
scroll to position [4, 0]
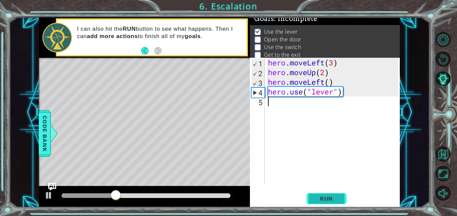
click at [335, 198] on span "Run" at bounding box center [326, 199] width 26 height 7
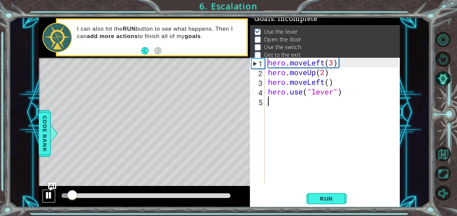
click at [50, 194] on div at bounding box center [48, 195] width 9 height 9
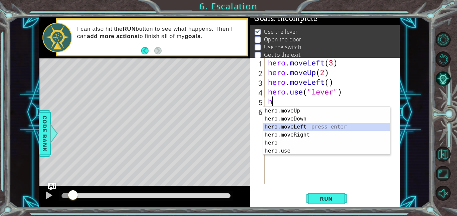
click at [312, 129] on div "h ero.moveUp press enter h ero.moveDown press enter h ero.moveLeft press enter …" at bounding box center [326, 139] width 126 height 64
type textarea "hero.moveLeft(1)"
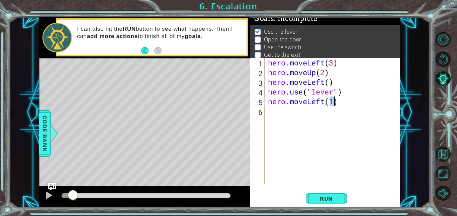
click at [278, 110] on div "hero . moveLeft ( 3 ) hero . moveUp ( 2 ) hero . moveLeft ( ) hero . use ( "lev…" at bounding box center [333, 130] width 135 height 145
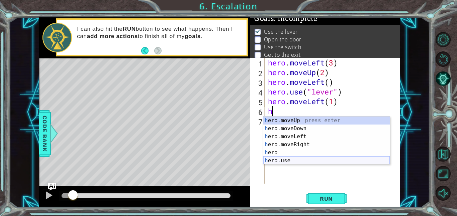
click at [290, 159] on div "h ero.moveUp press enter h ero.moveDown press enter h ero.moveLeft press enter …" at bounding box center [326, 149] width 126 height 64
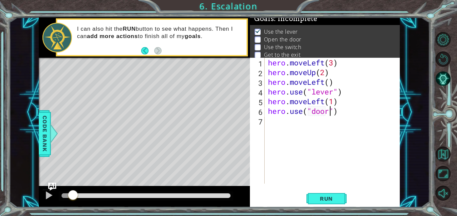
scroll to position [0, 3]
type textarea "hero.use("door")"
click at [297, 122] on div "hero . moveLeft ( 3 ) hero . moveUp ( 2 ) hero . moveLeft ( ) hero . use ( "lev…" at bounding box center [333, 130] width 135 height 145
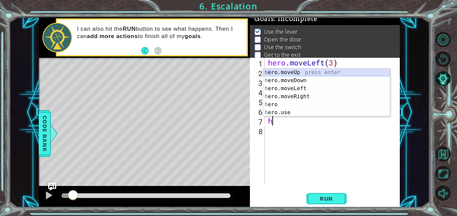
click at [288, 70] on div "h ero.moveUp press enter h ero.moveDown press enter h ero.moveLeft press enter …" at bounding box center [326, 101] width 126 height 64
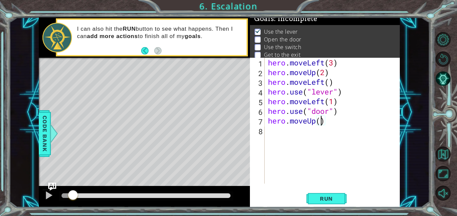
type textarea "hero.moveUp(2)"
click at [295, 136] on div "hero . moveLeft ( 3 ) hero . moveUp ( 2 ) hero . moveLeft ( ) hero . use ( "lev…" at bounding box center [333, 130] width 135 height 145
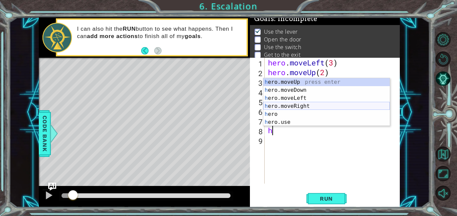
click at [283, 103] on div "h ero.moveUp press enter h ero.moveDown press enter h ero.moveLeft press enter …" at bounding box center [326, 110] width 126 height 64
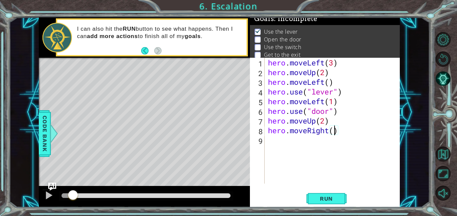
type textarea "hero.moveRight(3)"
click at [273, 144] on div "hero . moveLeft ( 3 ) hero . moveUp ( 2 ) hero . moveLeft ( ) hero . use ( "lev…" at bounding box center [333, 130] width 135 height 145
click at [338, 130] on div "hero . moveLeft ( 3 ) hero . moveUp ( 2 ) hero . moveLeft ( ) hero . use ( "lev…" at bounding box center [333, 130] width 135 height 145
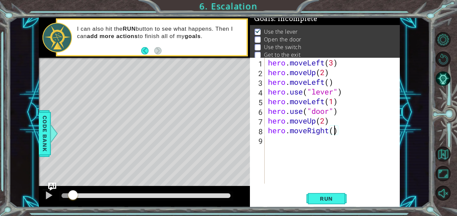
type textarea "hero.moveRight(2)"
click at [287, 144] on div "hero . moveLeft ( 3 ) hero . moveUp ( 2 ) hero . moveLeft ( ) hero . use ( "lev…" at bounding box center [333, 130] width 135 height 145
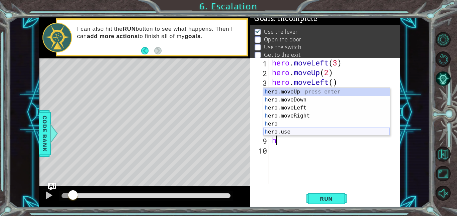
click at [275, 132] on div "h ero.moveUp press enter h ero.moveDown press enter h ero.moveLeft press enter …" at bounding box center [326, 120] width 126 height 64
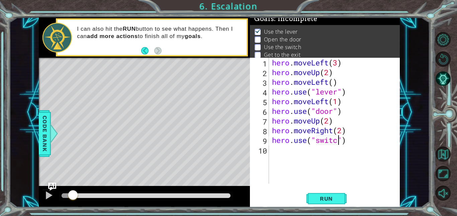
scroll to position [0, 3]
type textarea "hero.use("switch")"
click at [316, 152] on div "hero . moveLeft ( 3 ) hero . moveUp ( 2 ) hero . moveLeft ( ) hero . use ( "lev…" at bounding box center [335, 130] width 131 height 145
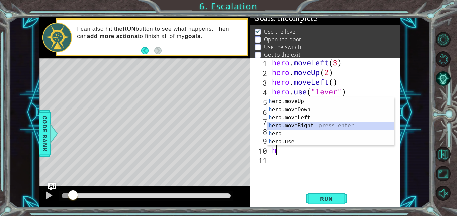
click at [325, 126] on div "h ero.moveUp press enter h ero.moveDown press enter h ero.moveLeft press enter …" at bounding box center [330, 130] width 126 height 64
type textarea "hero.moveRight(1)"
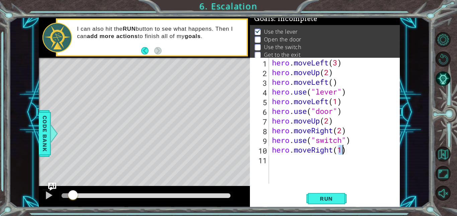
click at [288, 160] on div "hero . moveLeft ( 3 ) hero . moveUp ( 2 ) hero . moveLeft ( ) hero . use ( "lev…" at bounding box center [335, 130] width 131 height 145
type textarea "hero.moveUp(1)"
click at [330, 199] on span "Run" at bounding box center [326, 199] width 26 height 7
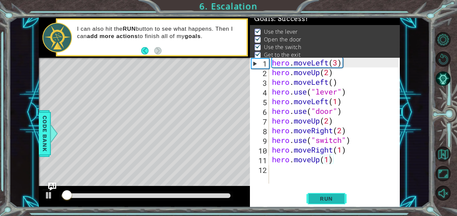
click at [329, 196] on span "Run" at bounding box center [326, 199] width 26 height 7
